Goal: Find specific page/section: Find specific page/section

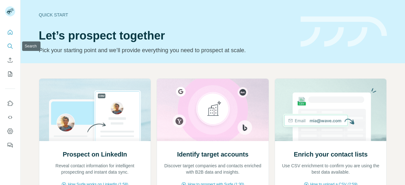
click at [9, 44] on icon "Search" at bounding box center [10, 46] width 4 height 4
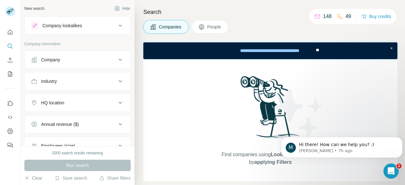
click at [211, 28] on span "People" at bounding box center [214, 27] width 15 height 6
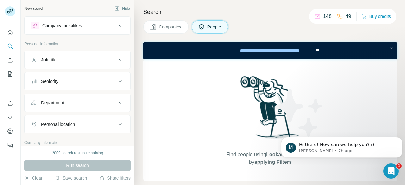
click at [106, 57] on div "Job title" at bounding box center [74, 60] width 86 height 6
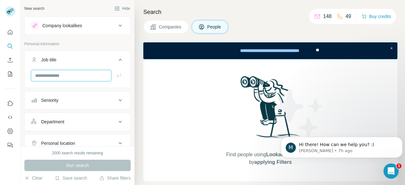
click at [78, 76] on input "text" at bounding box center [71, 75] width 80 height 11
click at [117, 23] on icon at bounding box center [121, 26] width 8 height 8
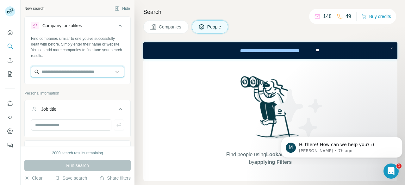
click at [112, 73] on input "text" at bounding box center [77, 71] width 93 height 11
click at [89, 73] on input "text" at bounding box center [77, 71] width 93 height 11
